Goal: Information Seeking & Learning: Check status

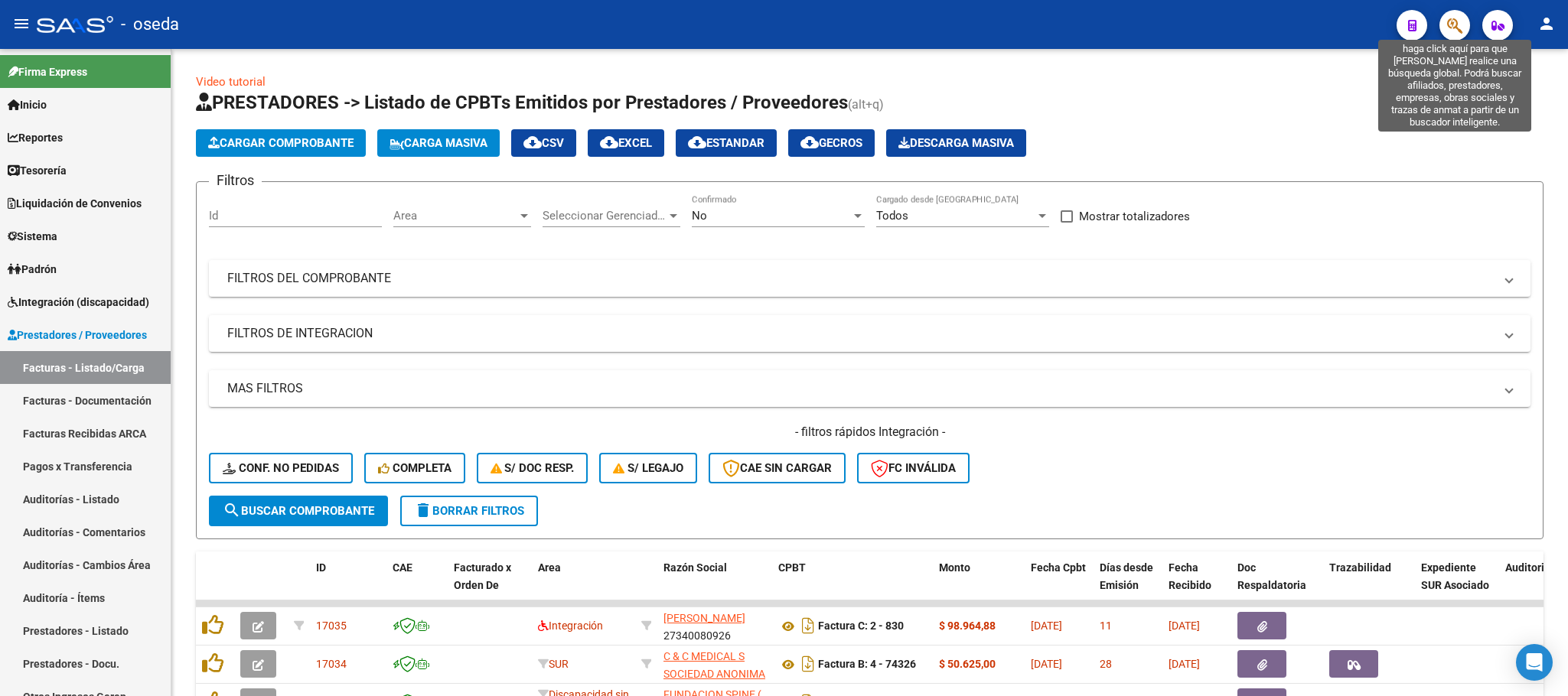
click at [1454, 25] on icon "button" at bounding box center [1455, 25] width 15 height 18
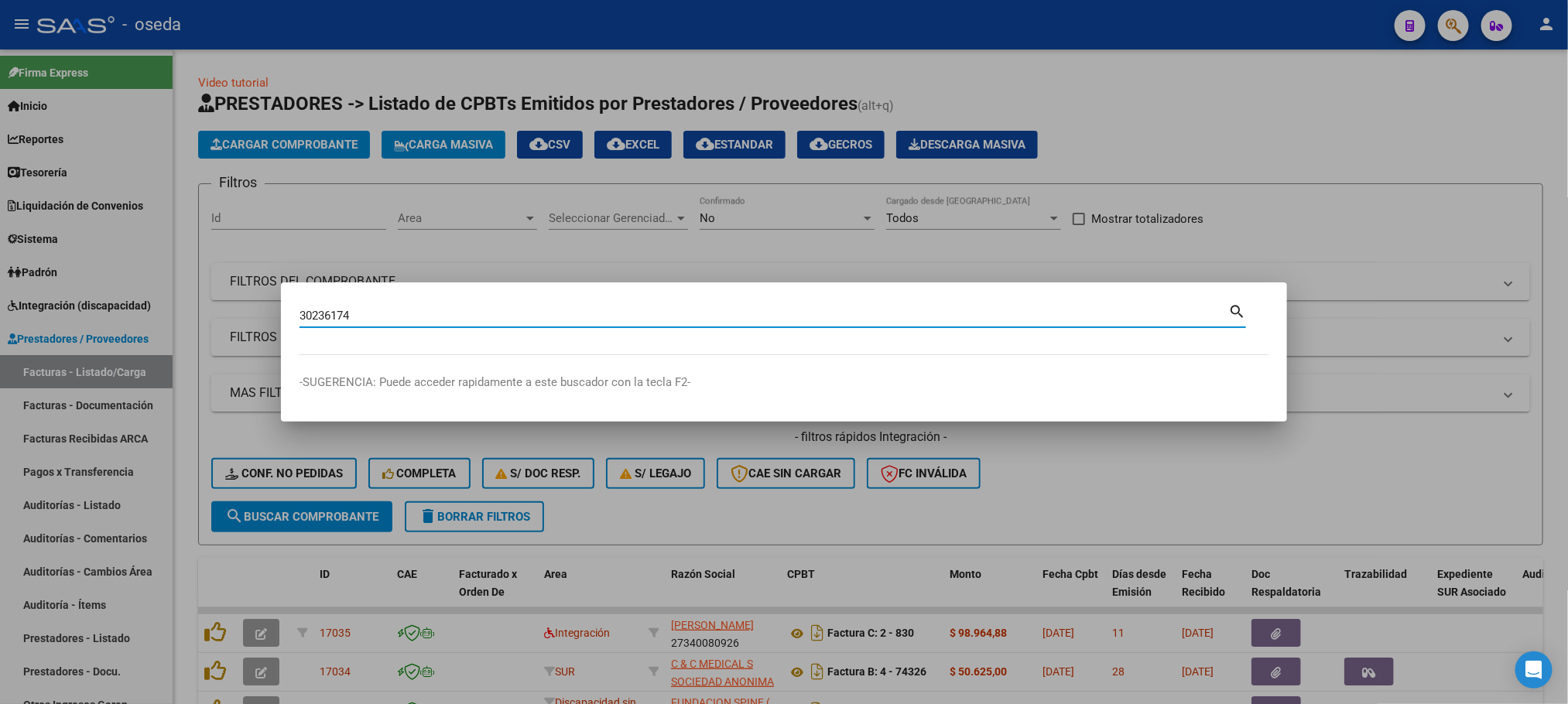
type input "30236174"
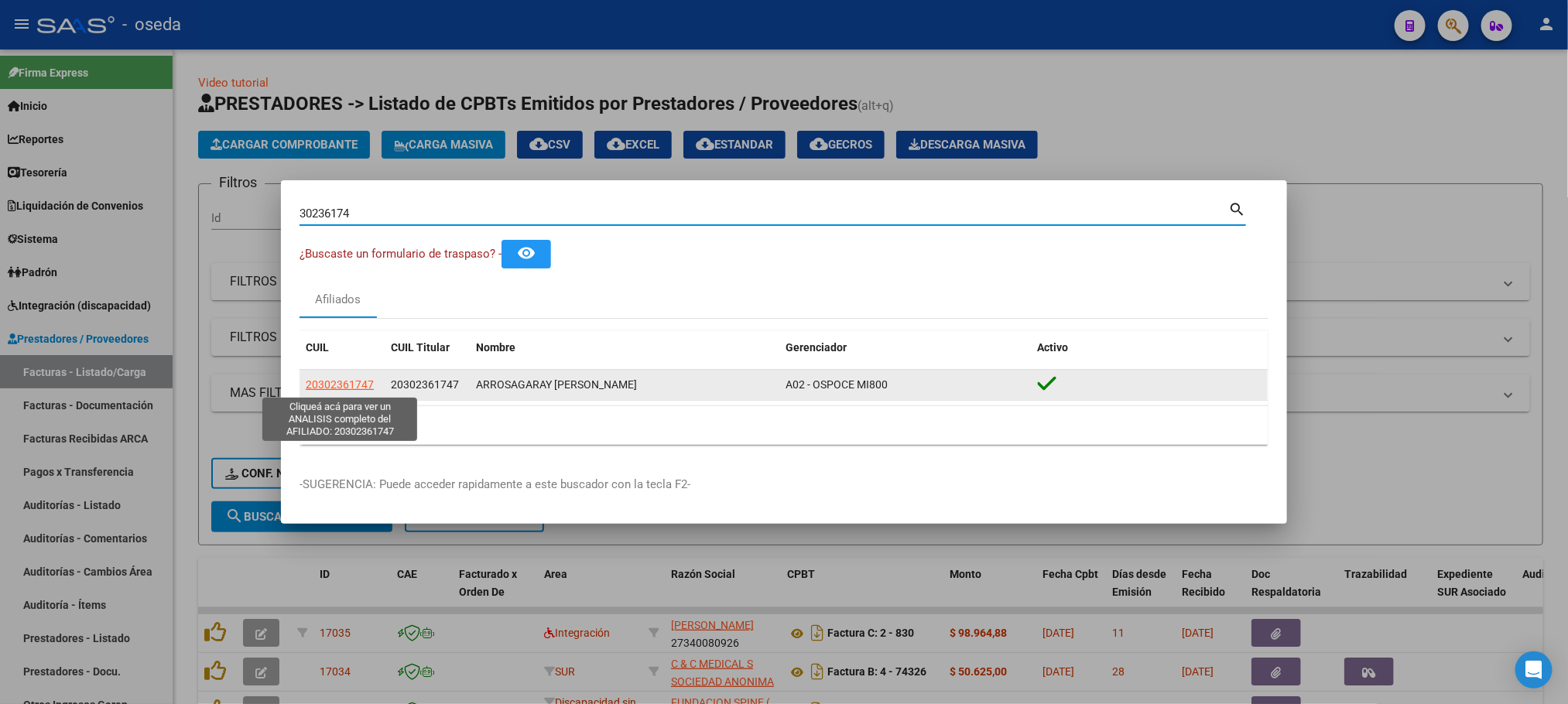
click at [367, 390] on span "20302361747" at bounding box center [340, 385] width 68 height 12
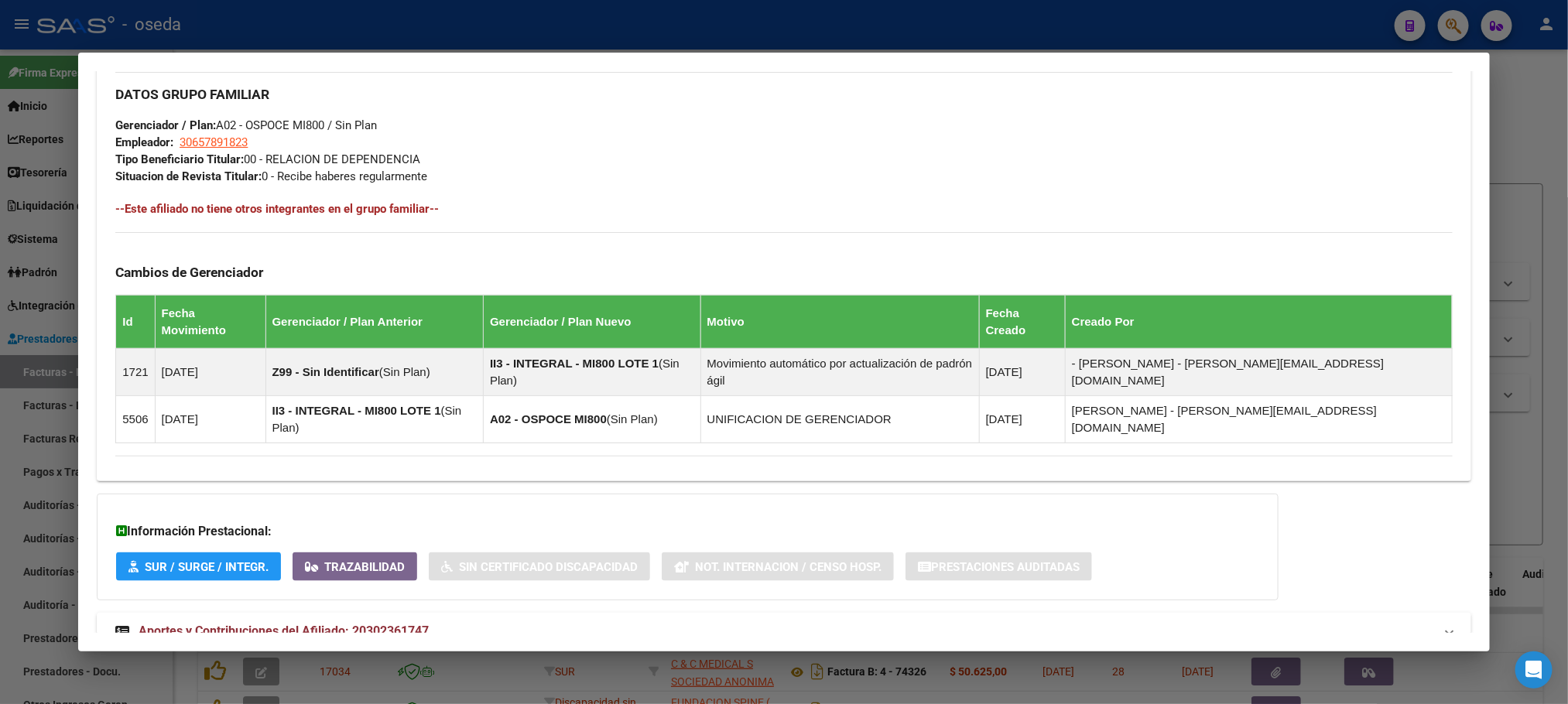
scroll to position [744, 0]
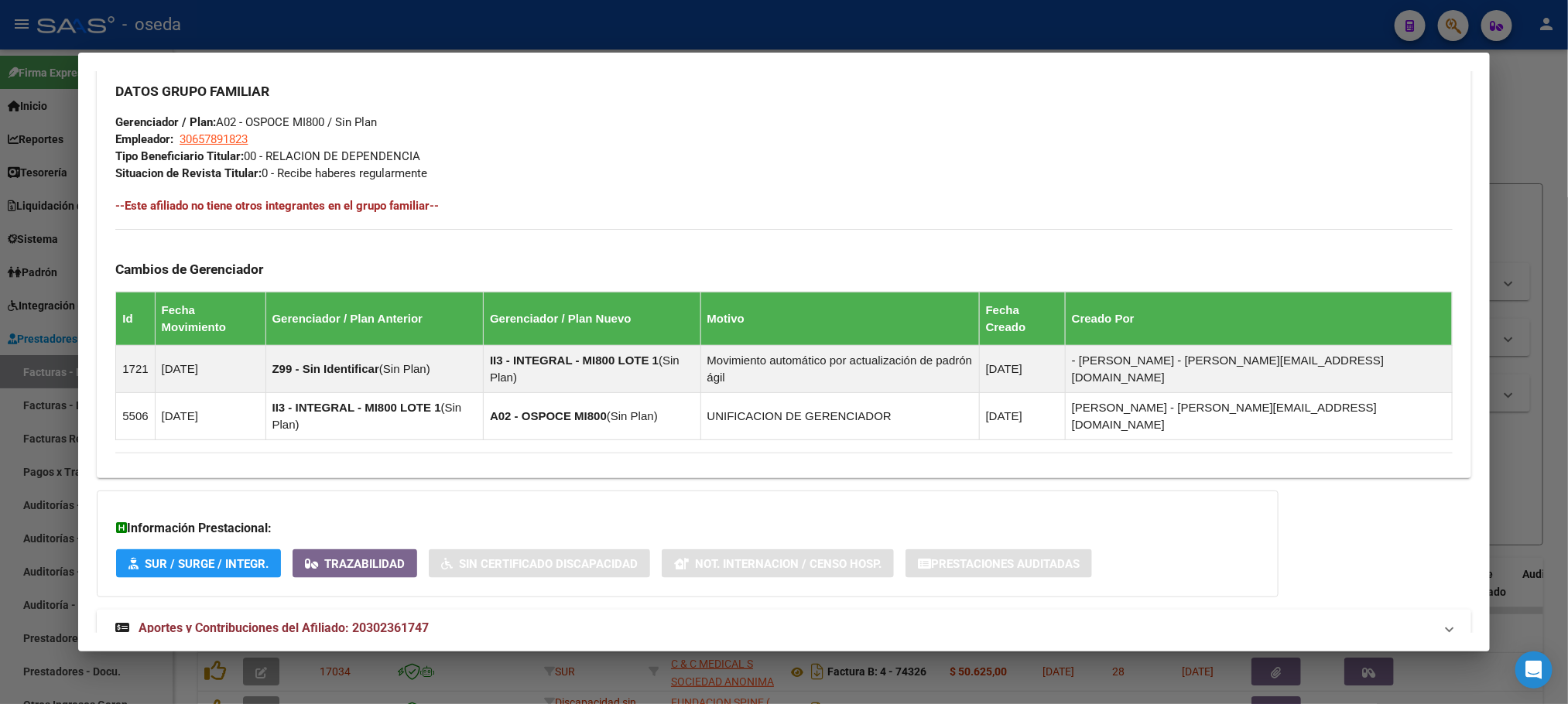
click at [309, 620] on span "Aportes y Contribuciones del Afiliado: 20302361747" at bounding box center [283, 628] width 290 height 15
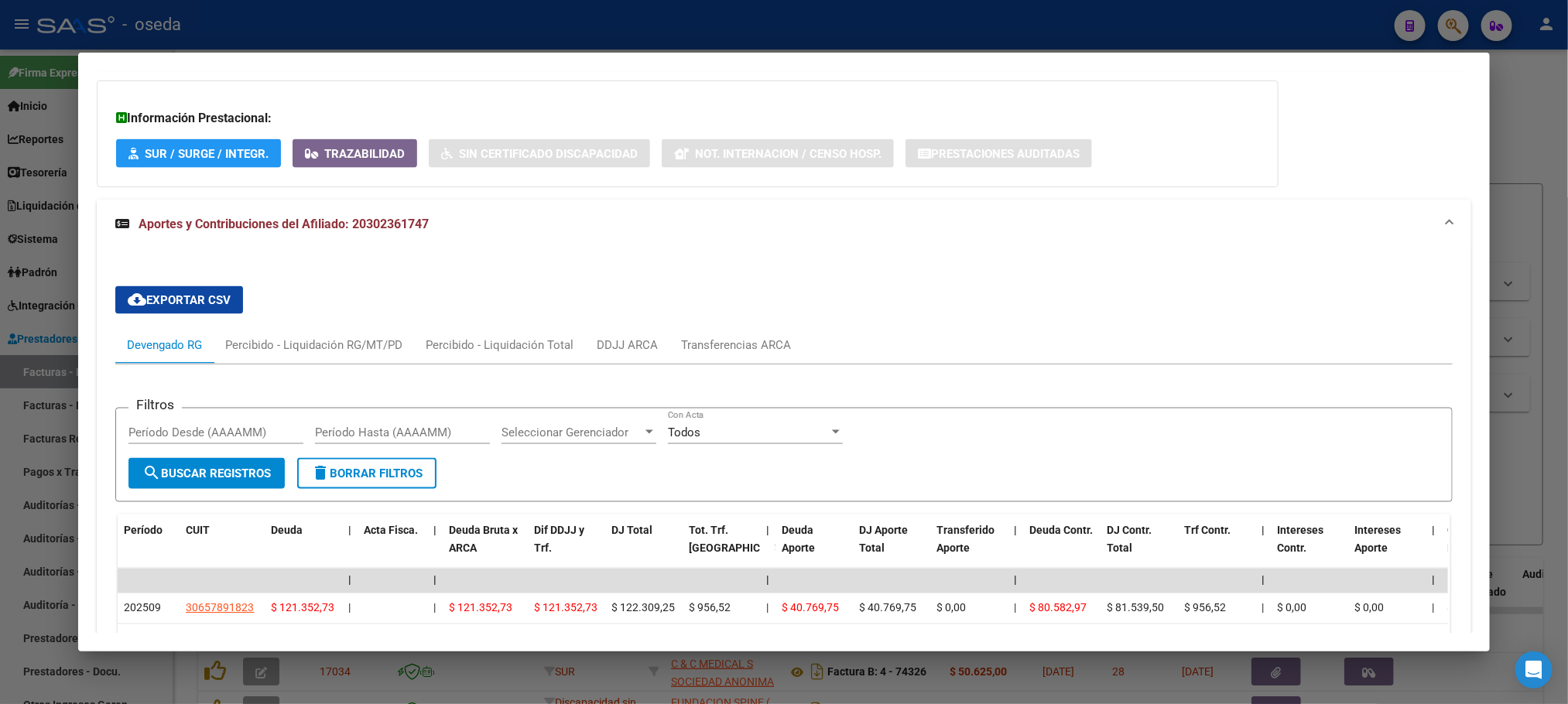
scroll to position [1207, 0]
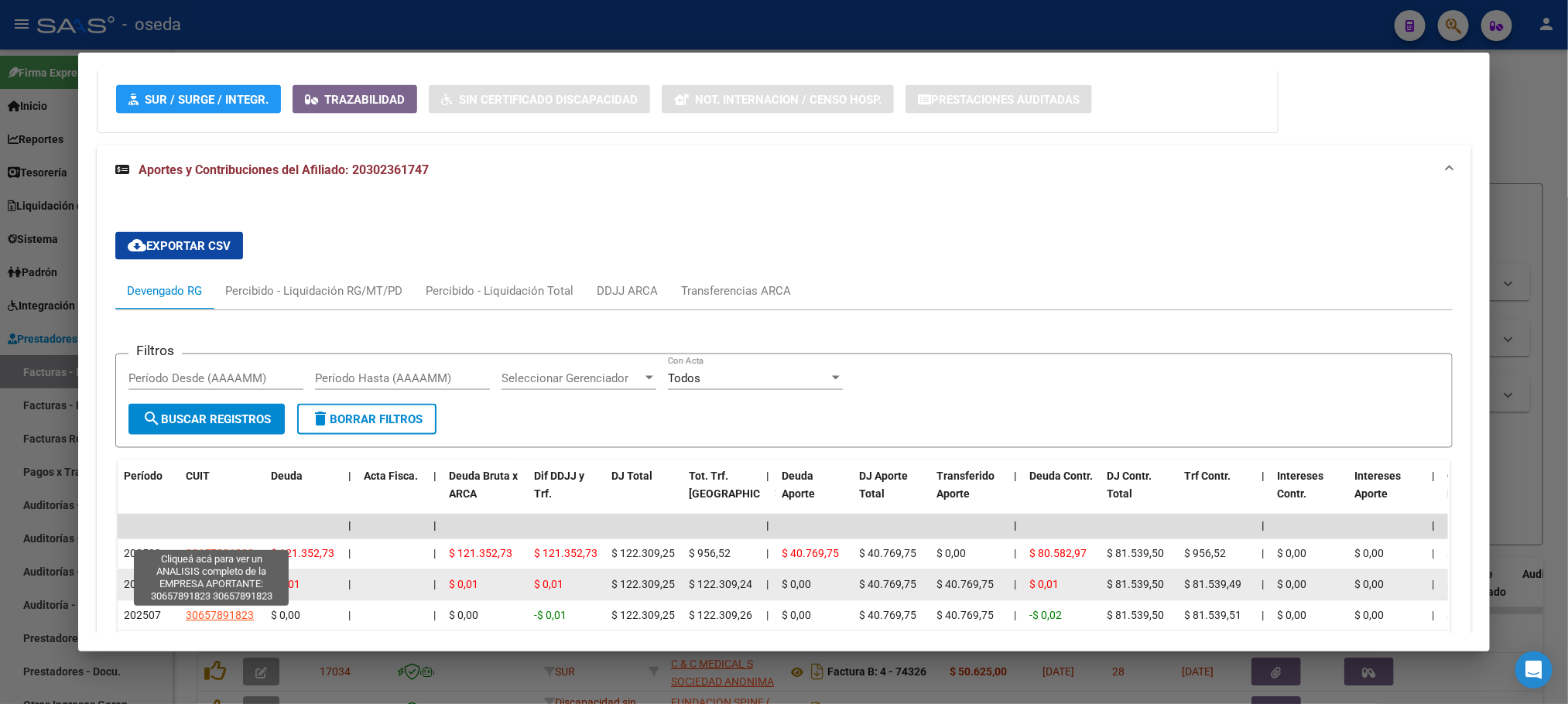
click at [217, 578] on span "30657891823" at bounding box center [219, 585] width 68 height 12
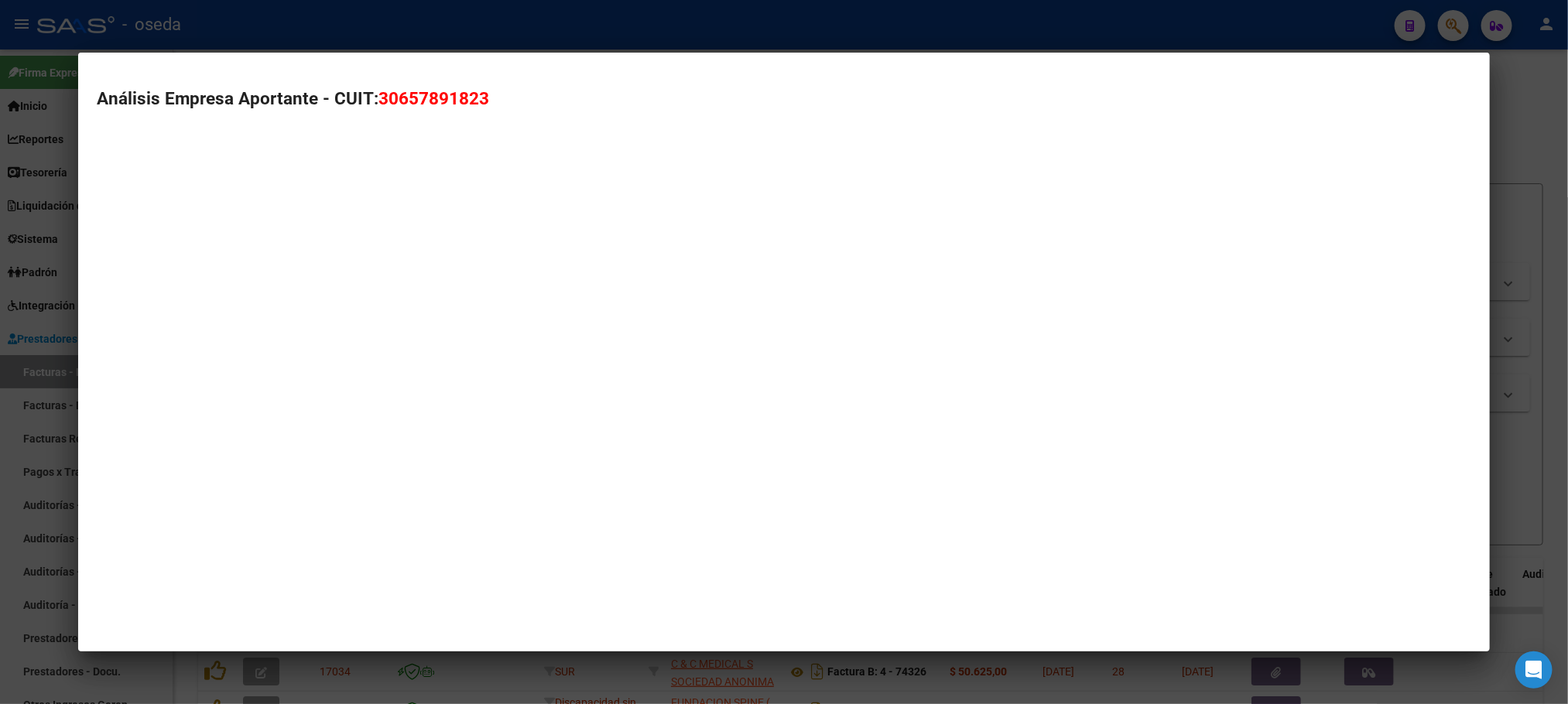
type textarea "30657891823"
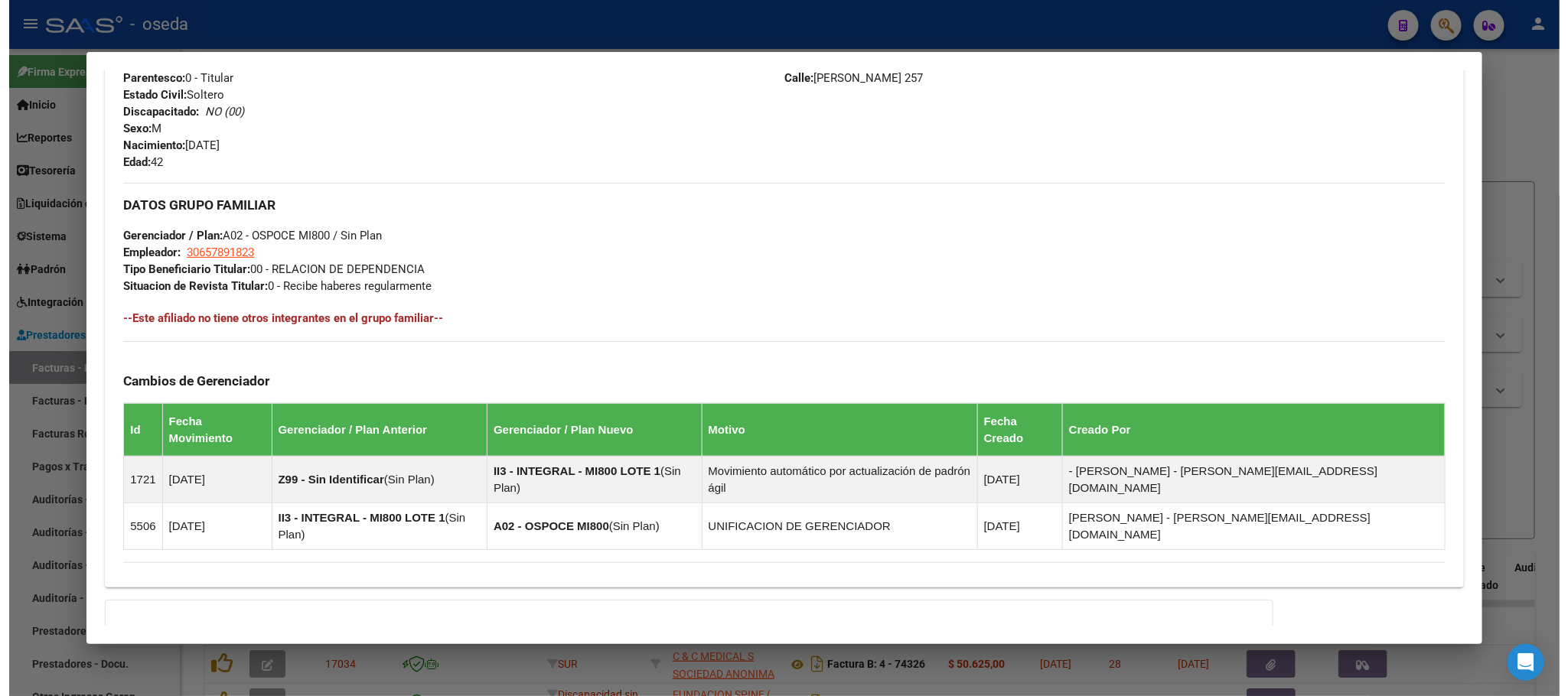
scroll to position [0, 0]
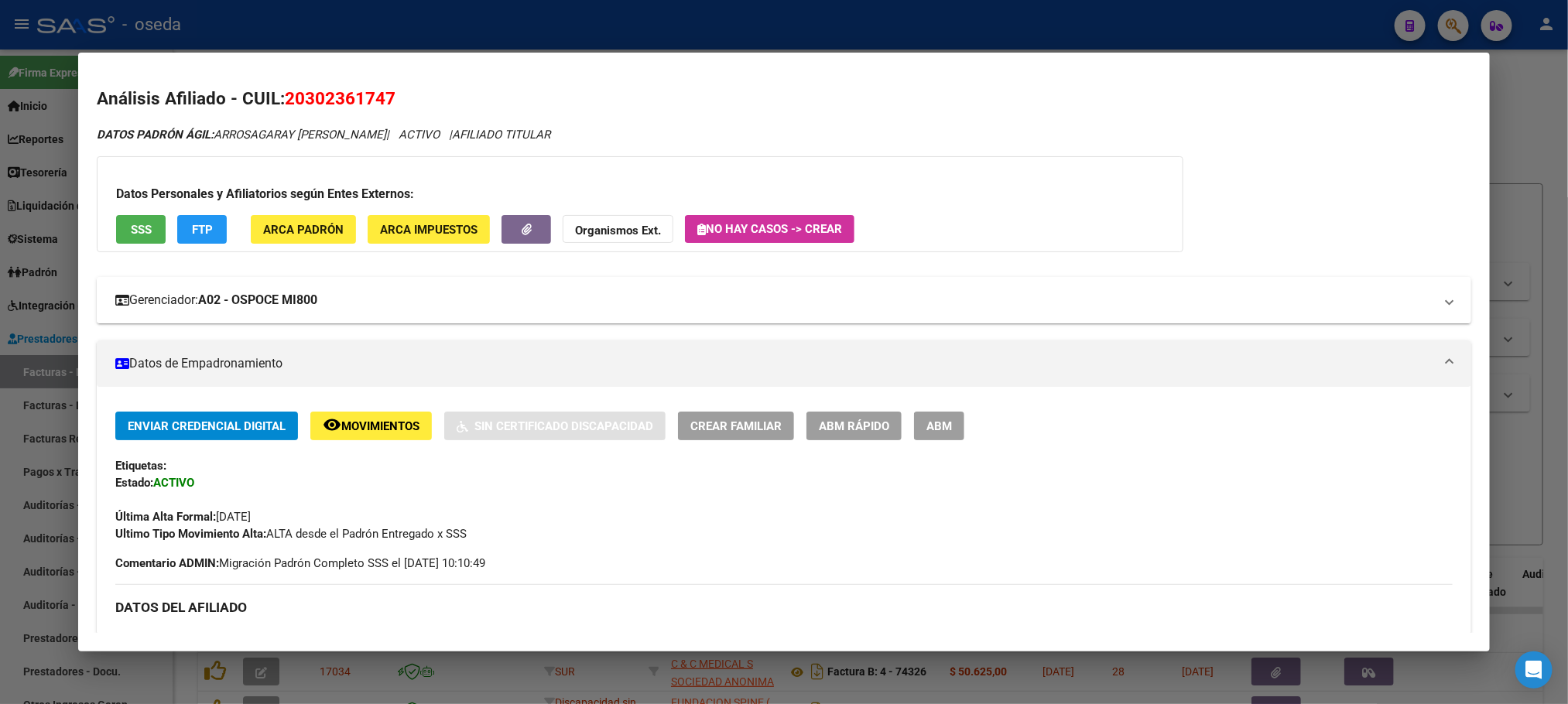
drag, startPoint x: 320, startPoint y: 295, endPoint x: 205, endPoint y: 316, distance: 116.9
click at [205, 316] on mat-expansion-panel-header "Gerenciador: A02 - OSPOCE MI800" at bounding box center [784, 300] width 1374 height 46
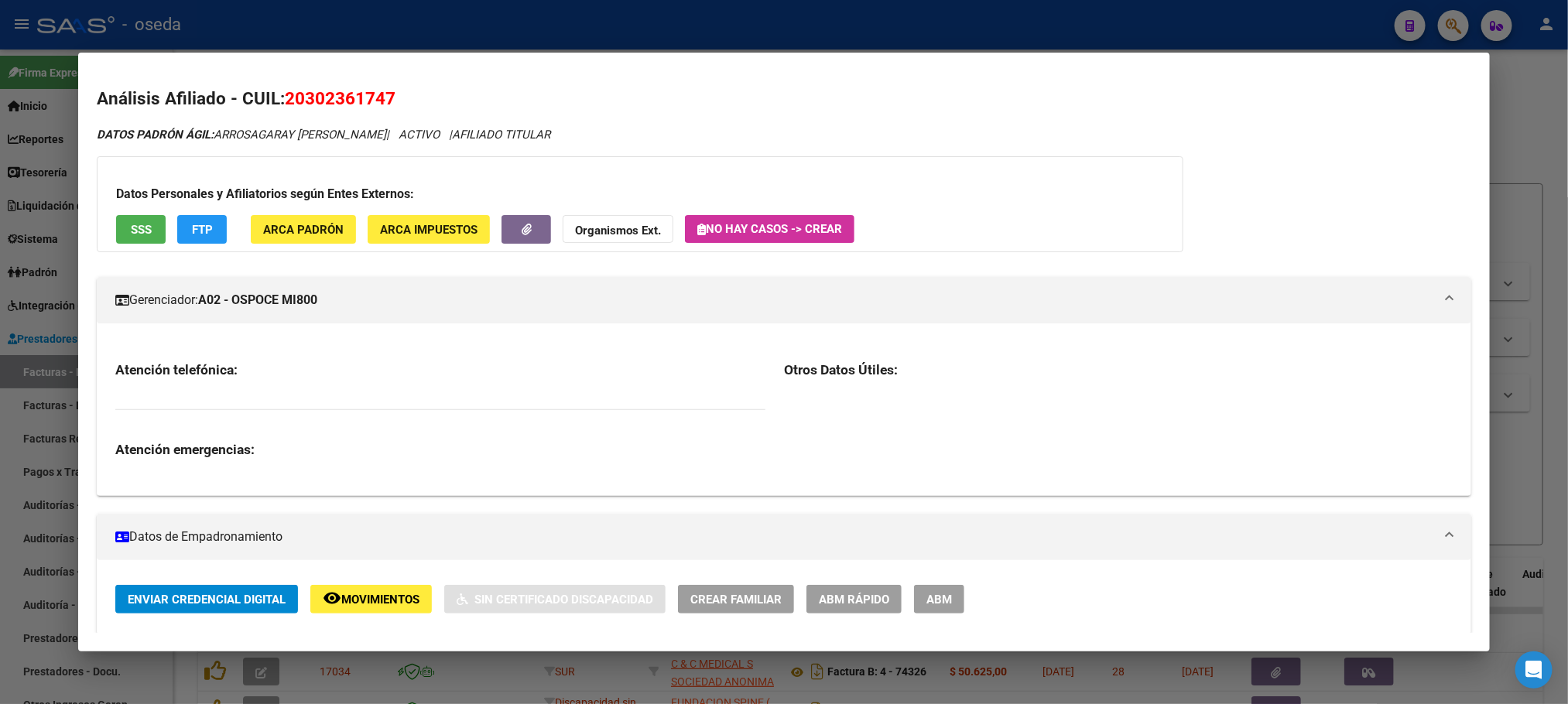
click at [1519, 133] on div at bounding box center [784, 352] width 1568 height 704
